Goal: Transaction & Acquisition: Purchase product/service

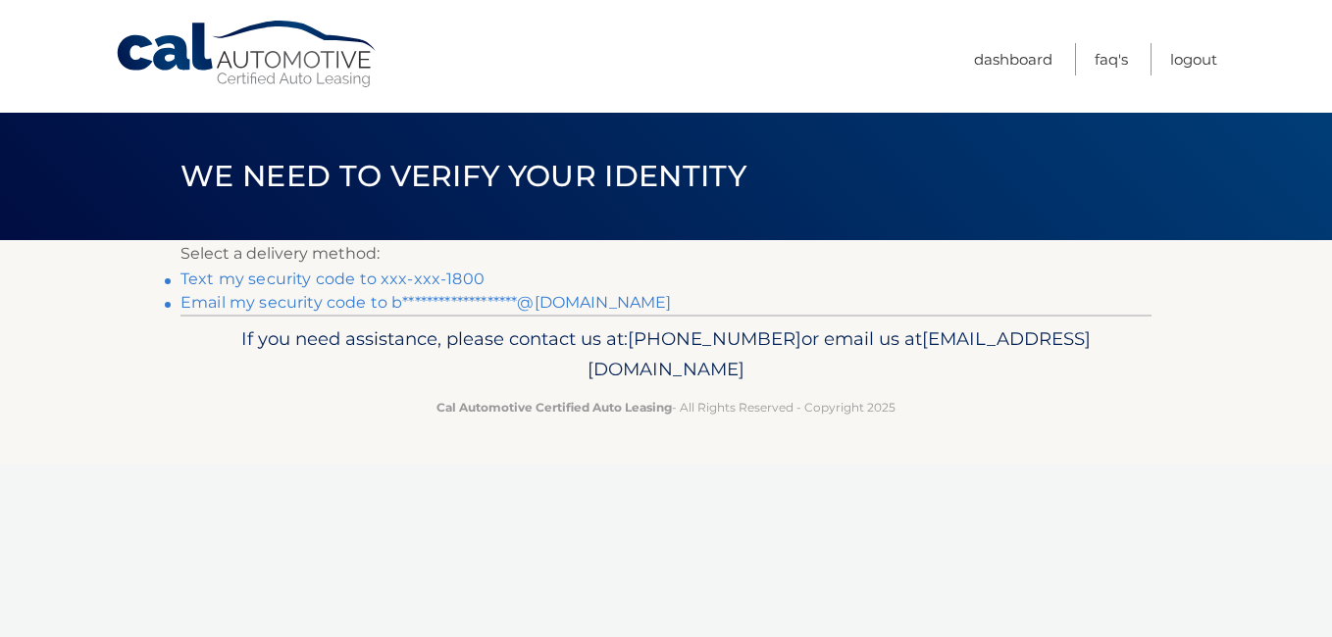
click at [412, 275] on link "Text my security code to xxx-xxx-1800" at bounding box center [332, 279] width 304 height 19
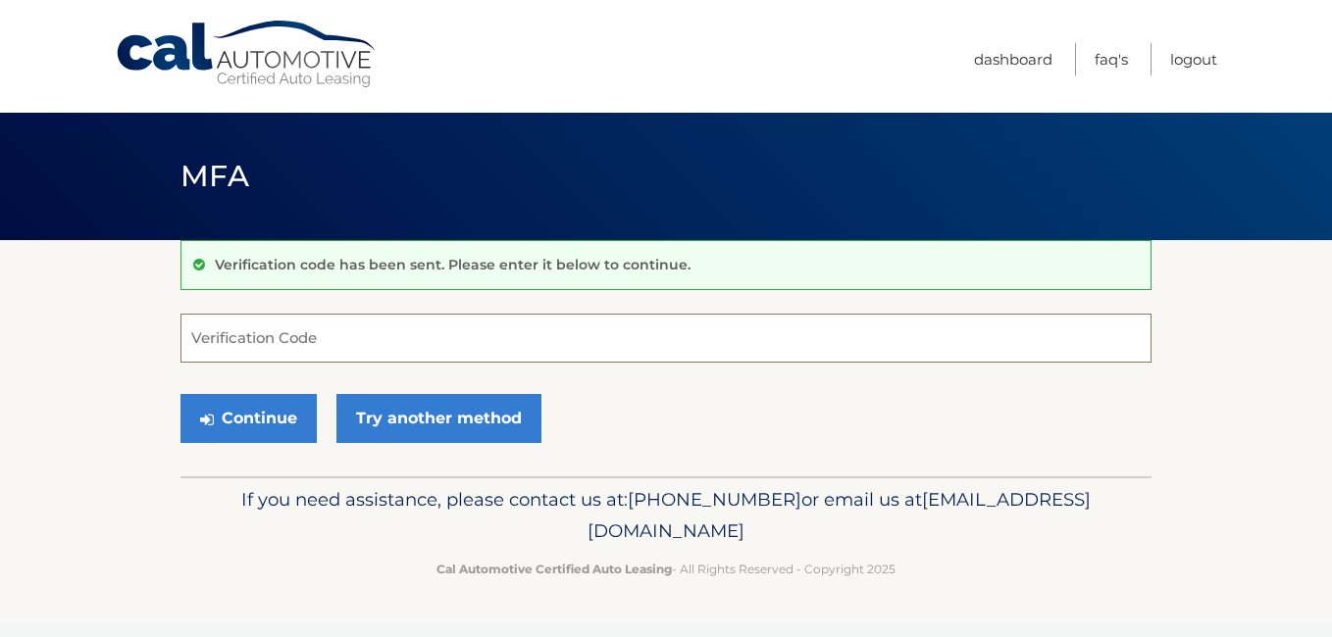
click at [381, 344] on input "Verification Code" at bounding box center [665, 338] width 971 height 49
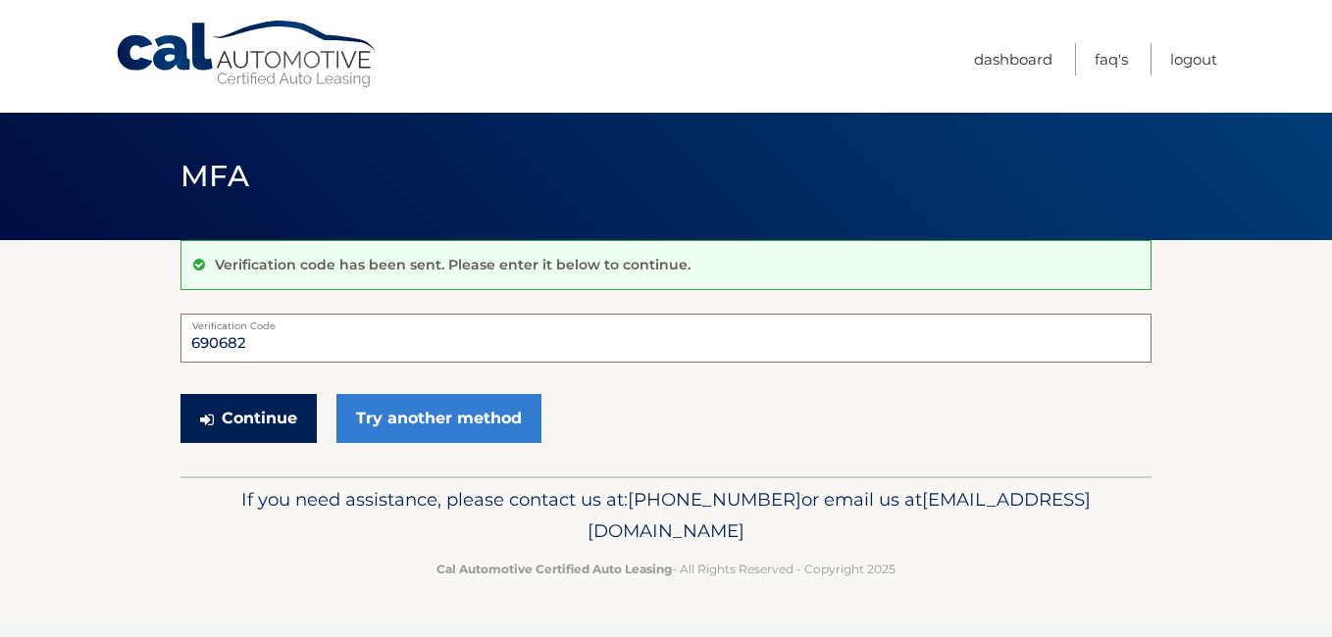
type input "690682"
click at [274, 415] on button "Continue" at bounding box center [248, 418] width 136 height 49
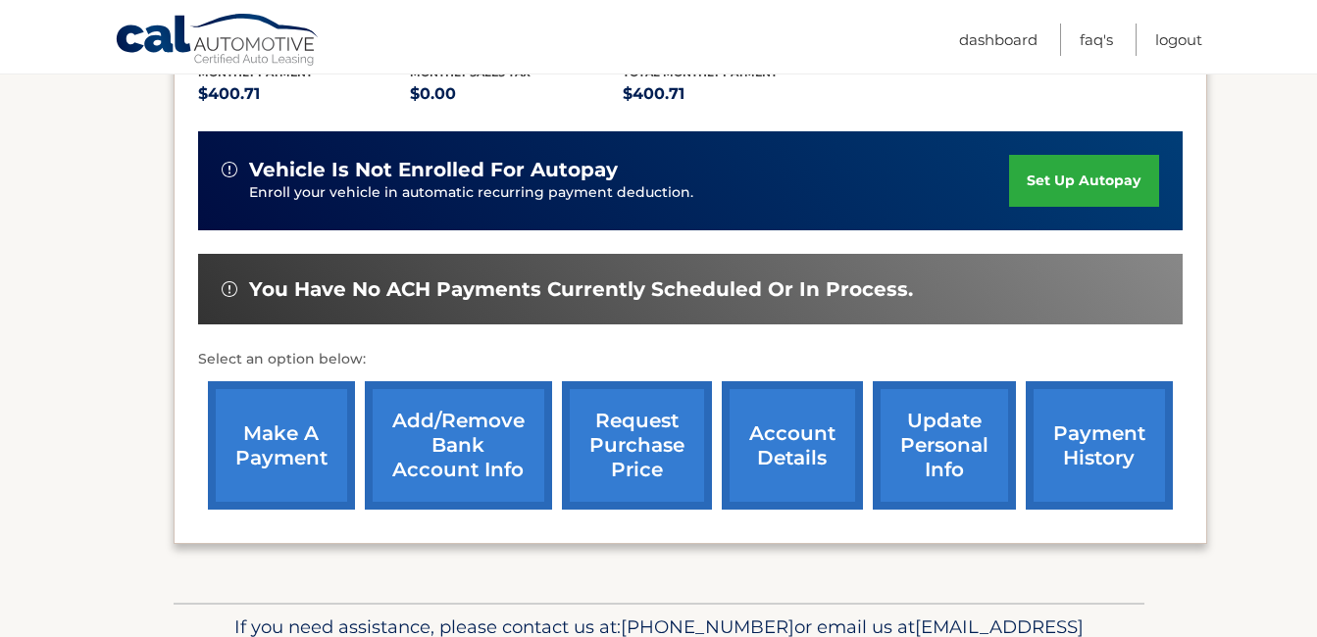
scroll to position [490, 0]
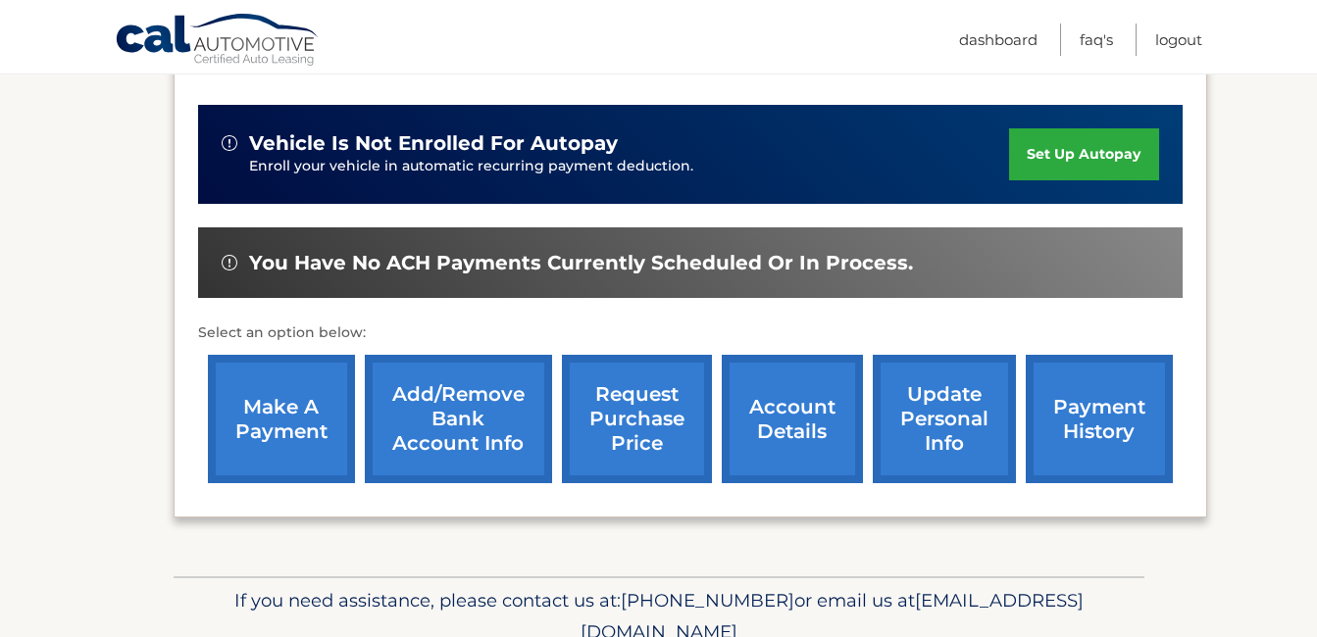
click at [284, 432] on link "make a payment" at bounding box center [281, 419] width 147 height 128
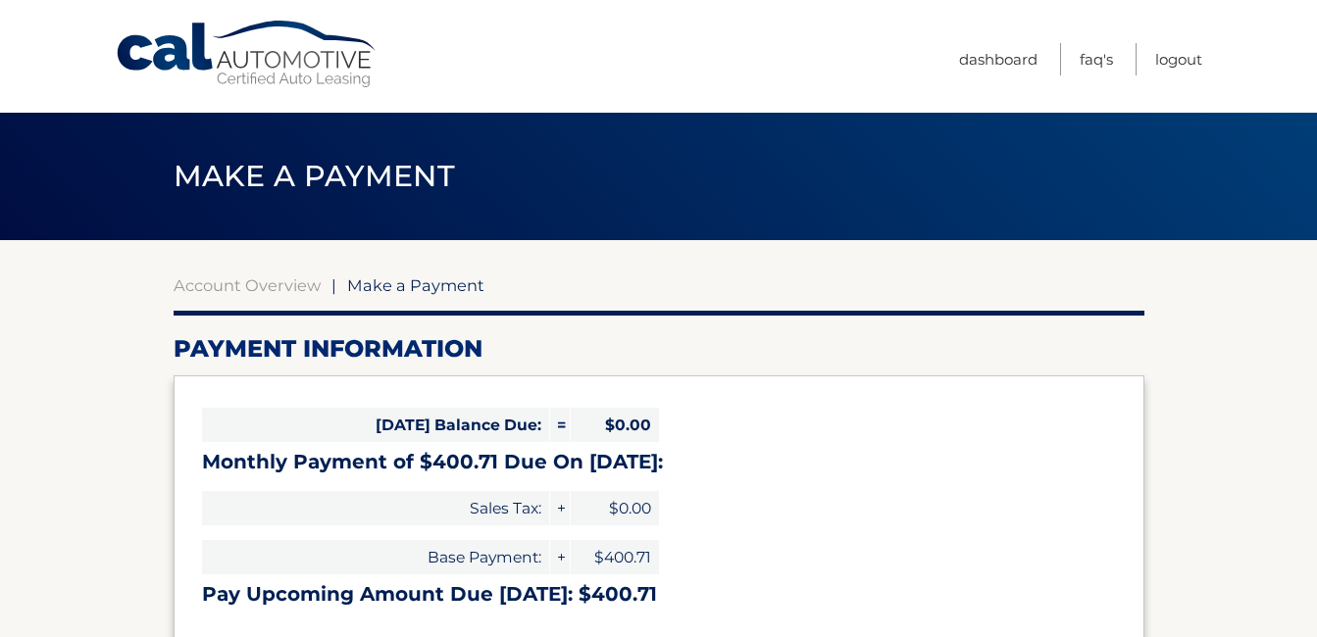
select select "MzVmN2FhZDYtZDRmZS00OTRkLWE0ZTYtZWUxYmNhODkyYWVj"
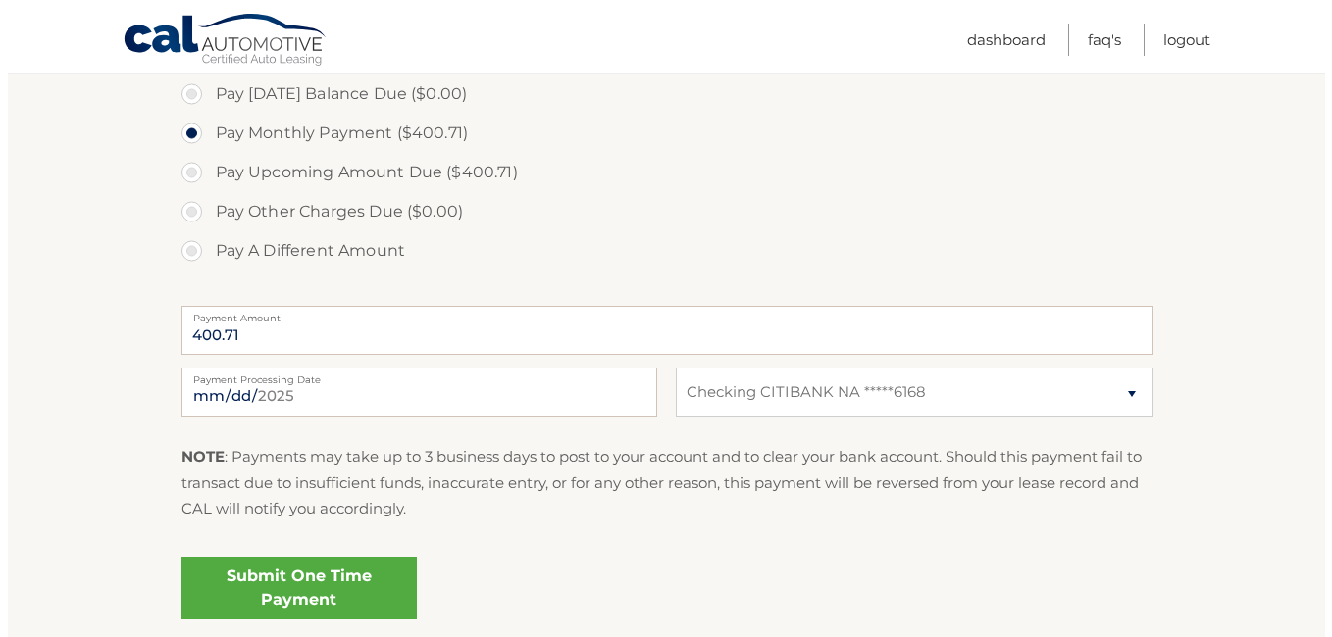
scroll to position [686, 0]
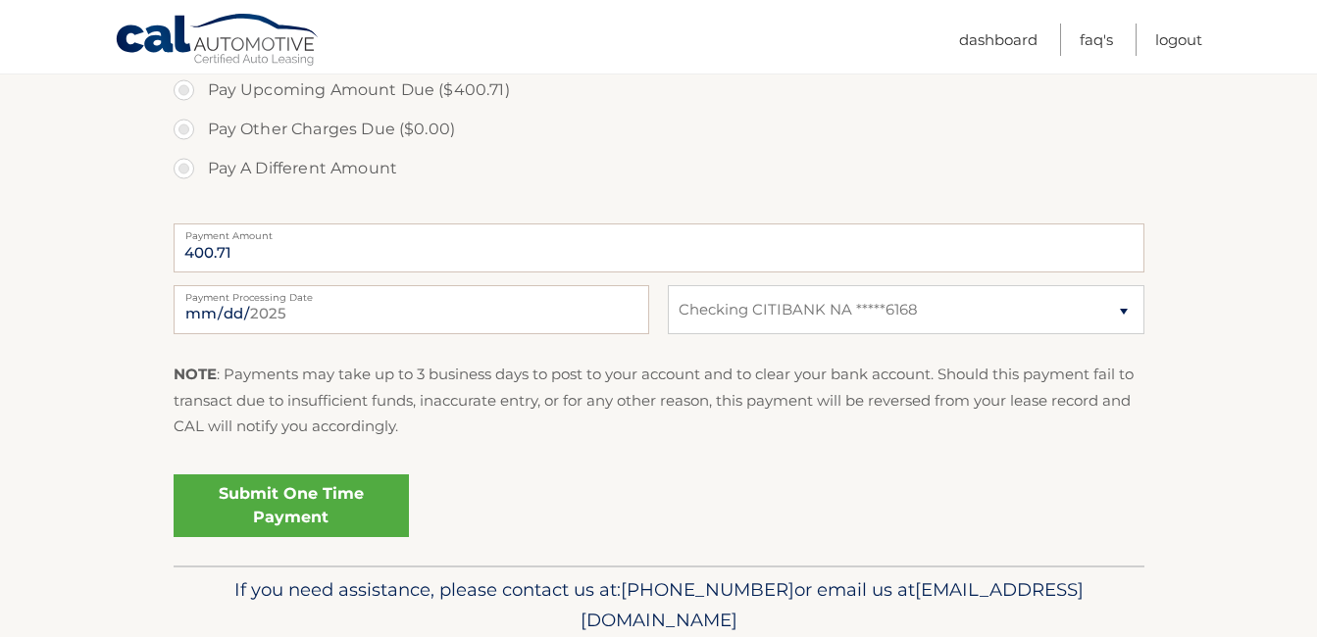
click at [309, 502] on link "Submit One Time Payment" at bounding box center [291, 506] width 235 height 63
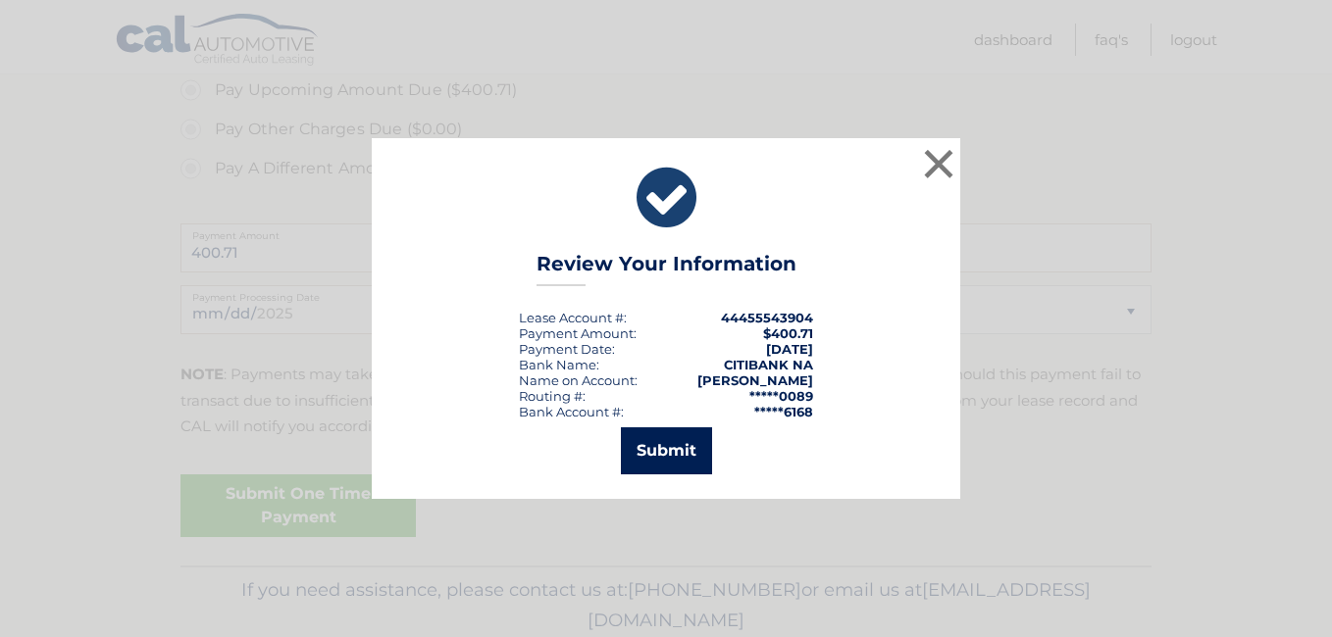
click at [675, 453] on button "Submit" at bounding box center [666, 451] width 91 height 47
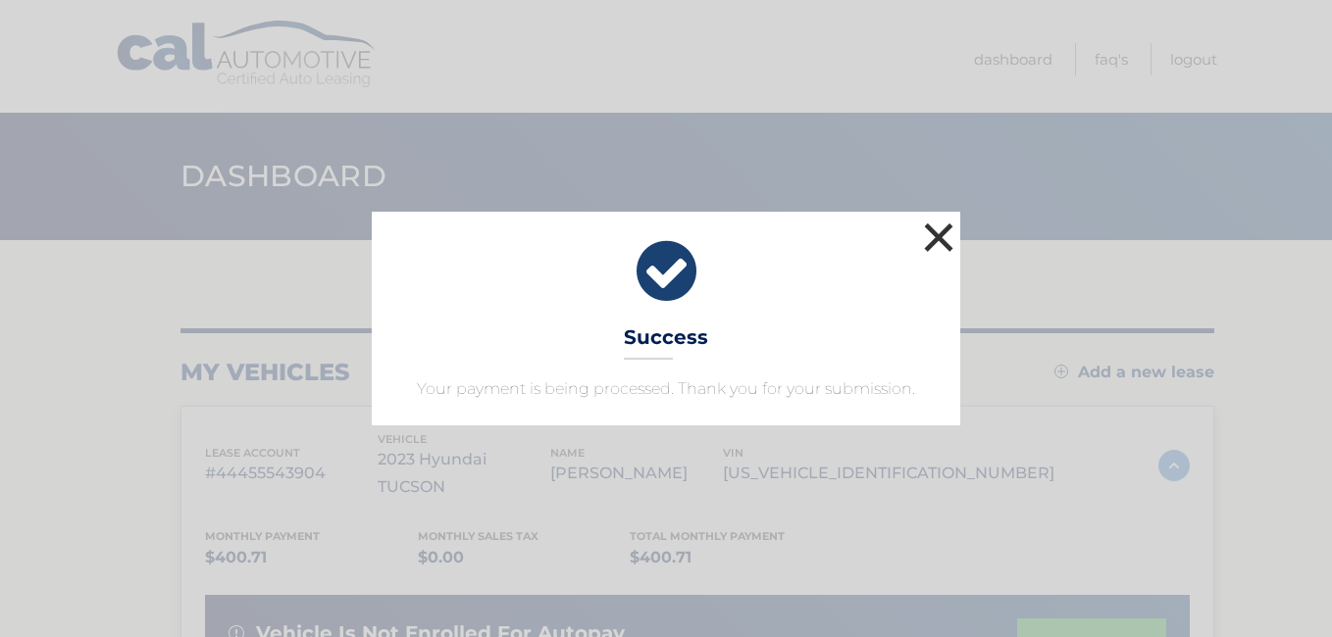
click at [935, 235] on button "×" at bounding box center [938, 237] width 39 height 39
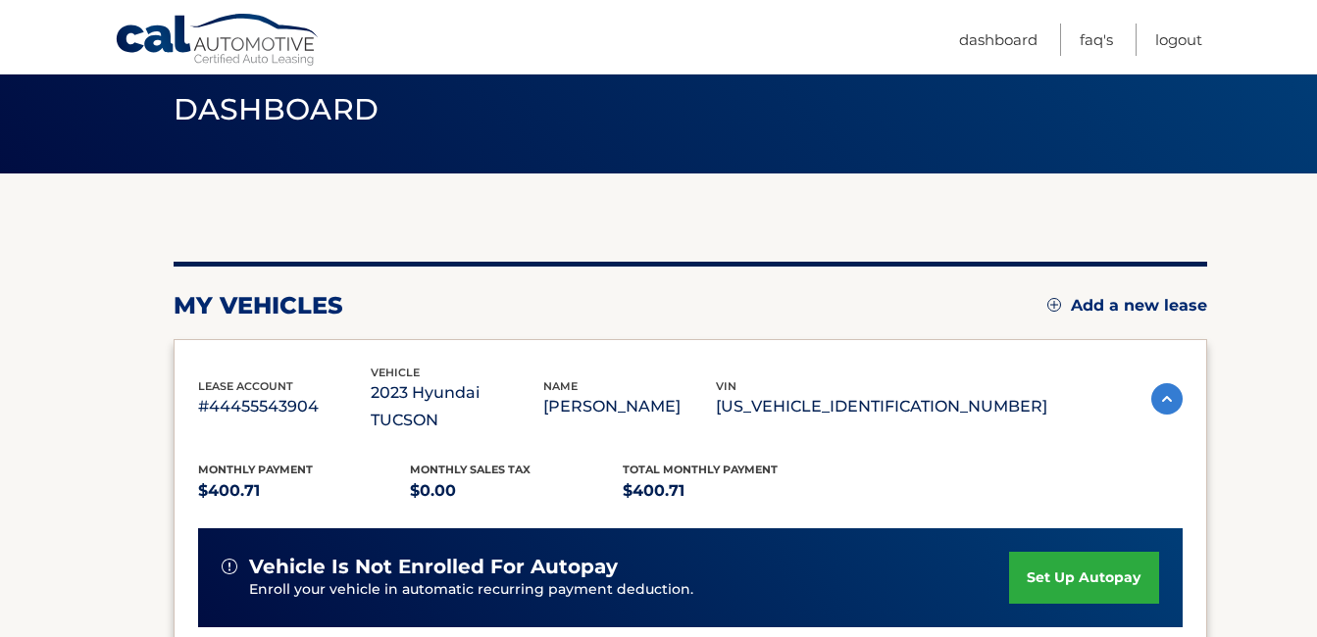
scroll to position [27, 0]
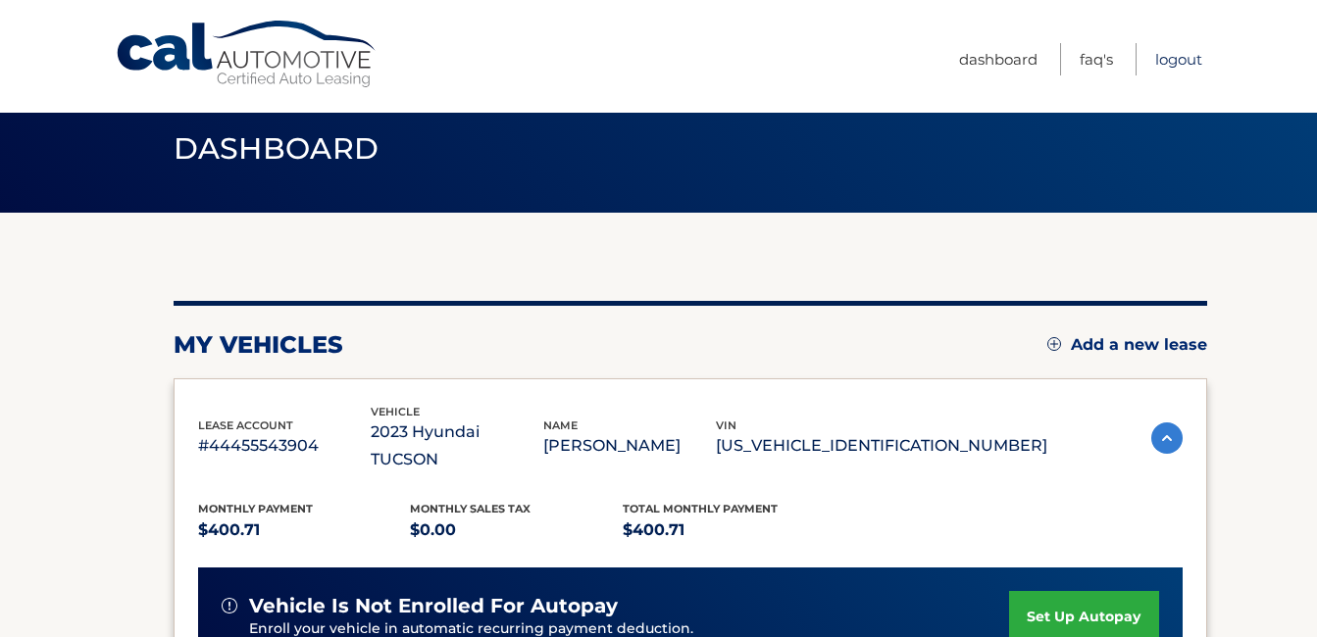
click at [1177, 63] on link "Logout" at bounding box center [1178, 59] width 47 height 32
